Goal: Transaction & Acquisition: Purchase product/service

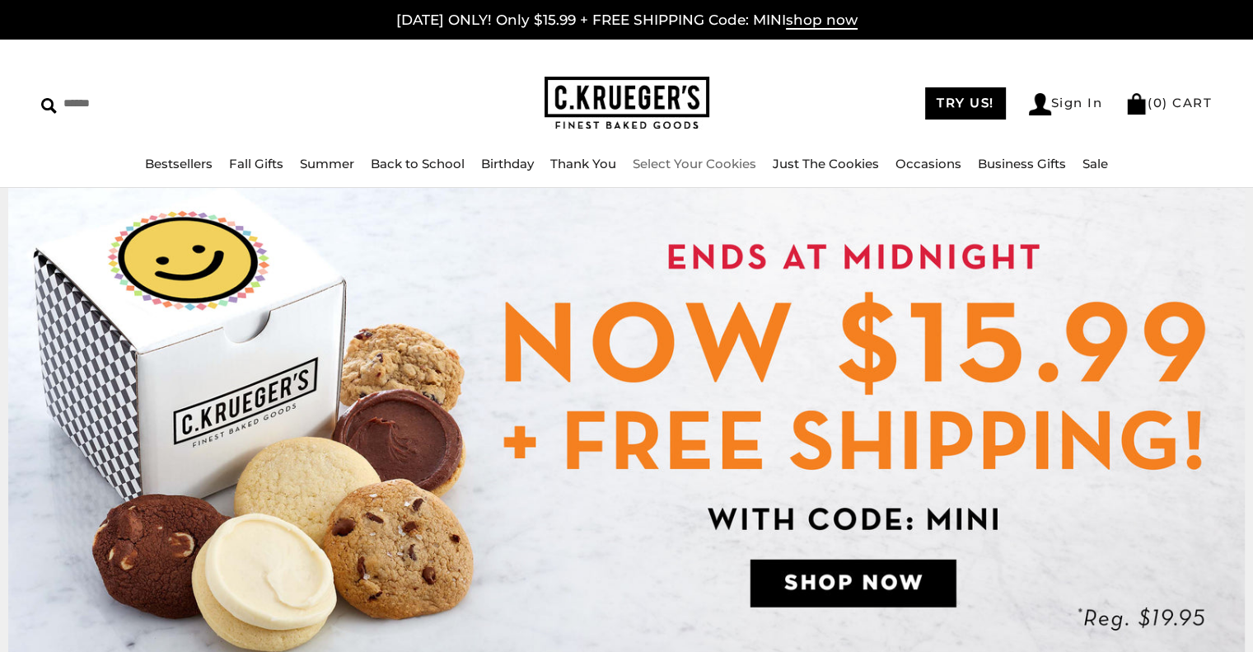
click at [723, 163] on link "Select Your Cookies" at bounding box center [695, 164] width 124 height 16
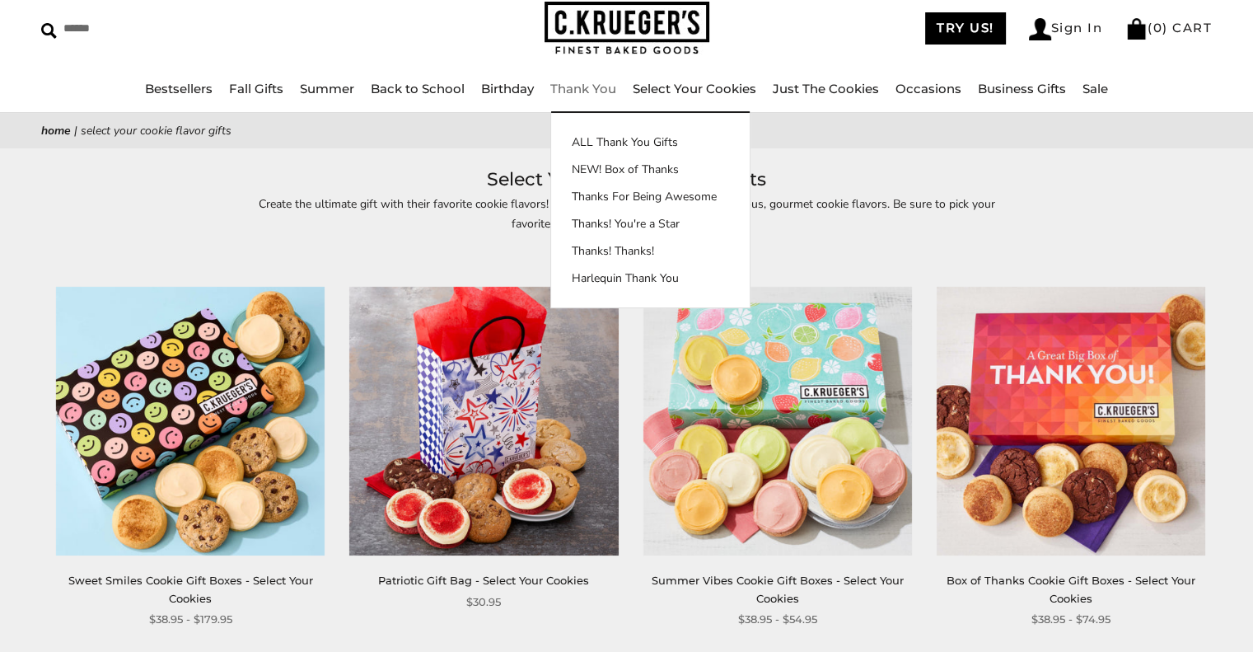
click at [605, 88] on link "Thank You" at bounding box center [583, 89] width 66 height 16
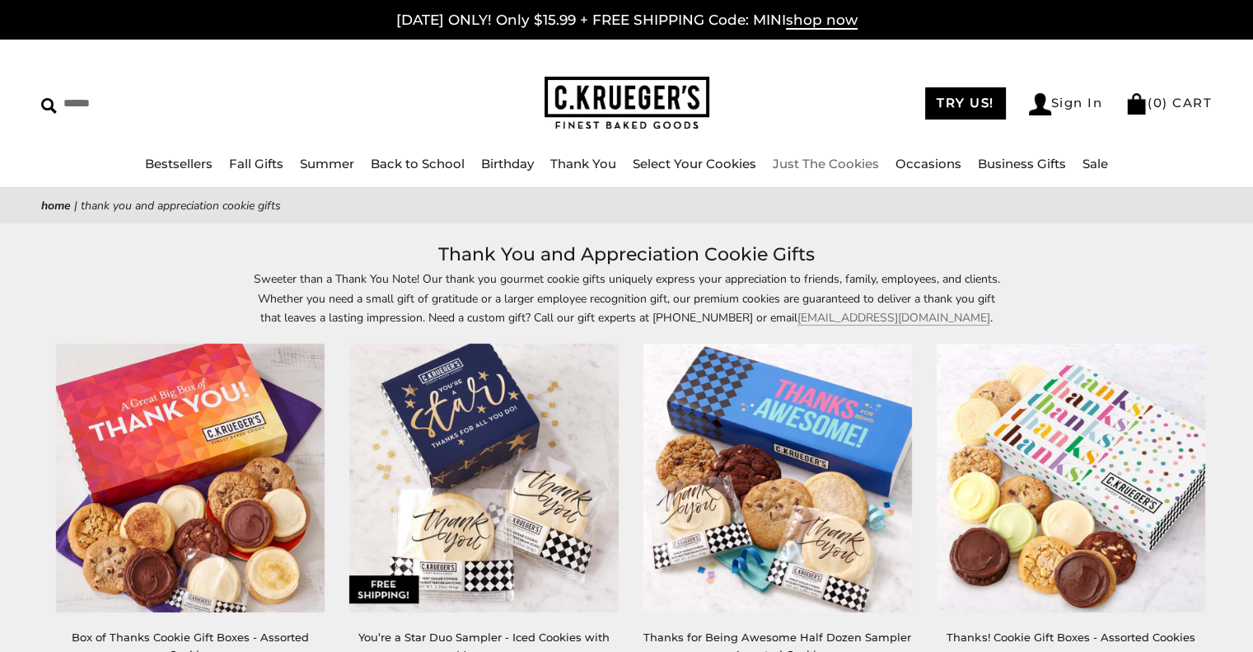
click at [835, 163] on link "Just The Cookies" at bounding box center [826, 164] width 106 height 16
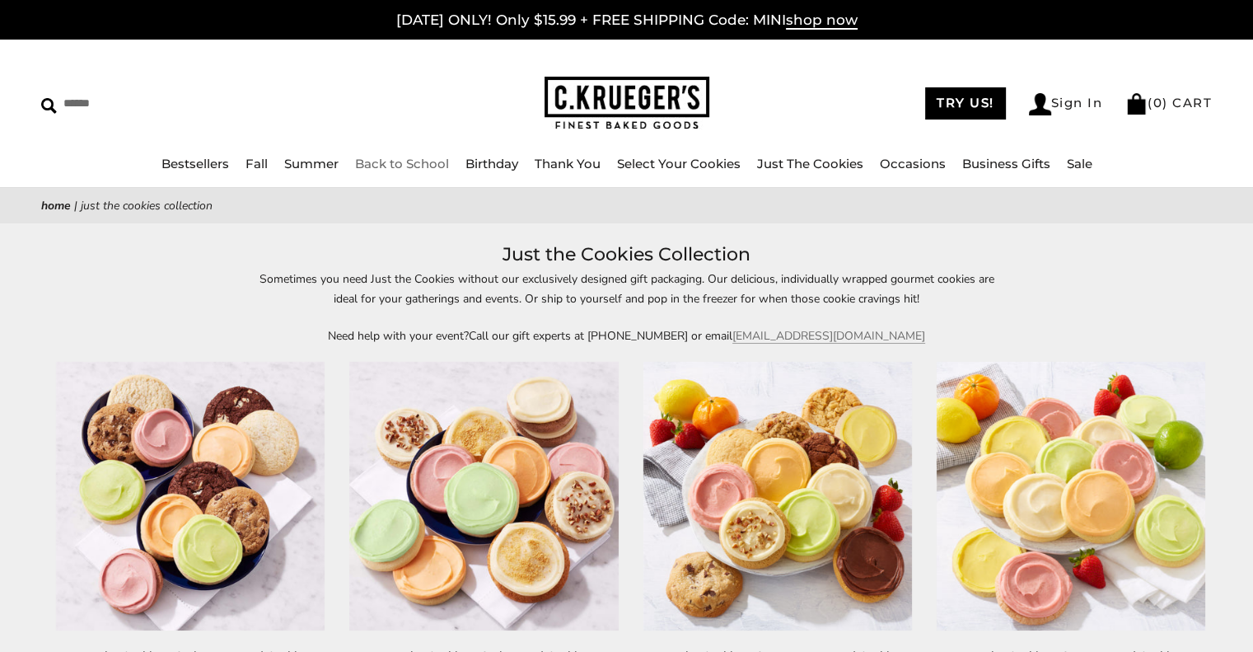
click at [403, 161] on link "Back to School" at bounding box center [402, 164] width 94 height 16
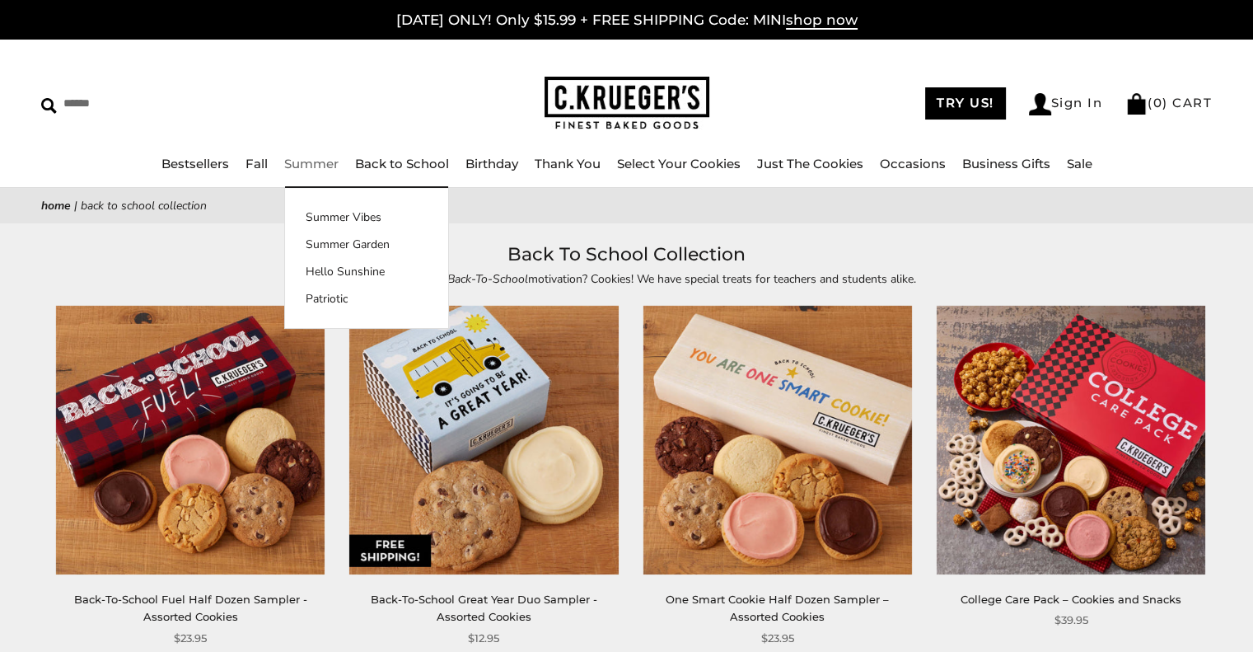
click at [311, 164] on link "Summer" at bounding box center [311, 164] width 54 height 16
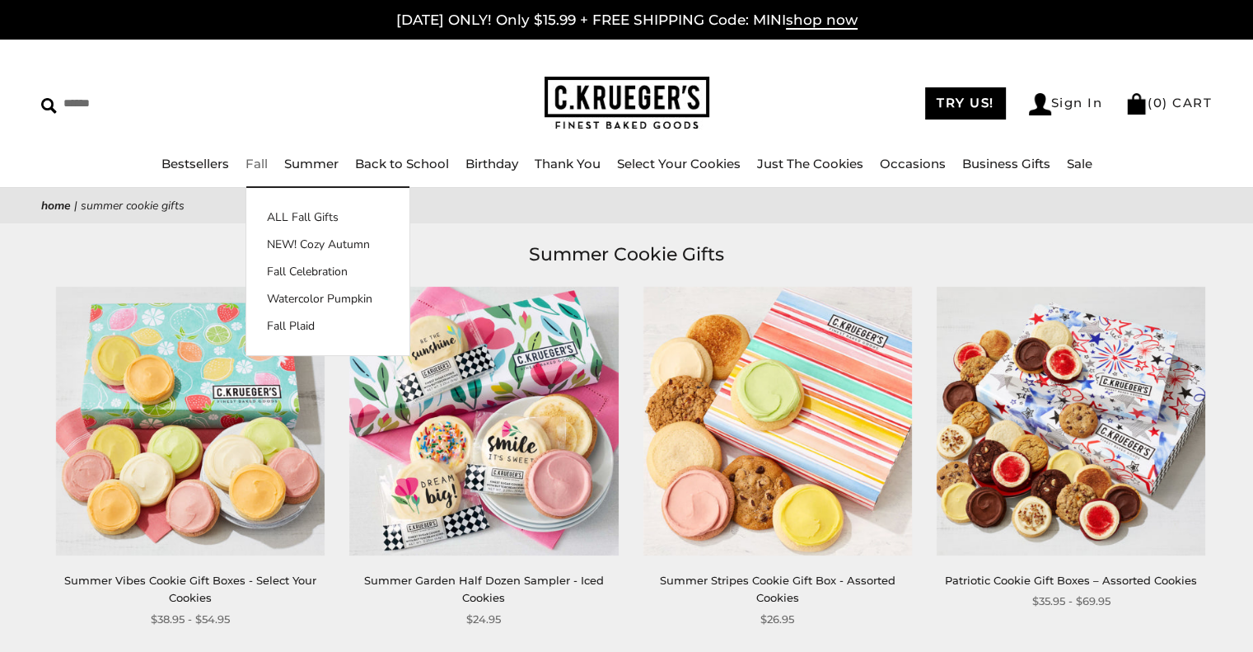
click at [250, 166] on link "Fall" at bounding box center [257, 164] width 22 height 16
